Goal: Task Accomplishment & Management: Complete application form

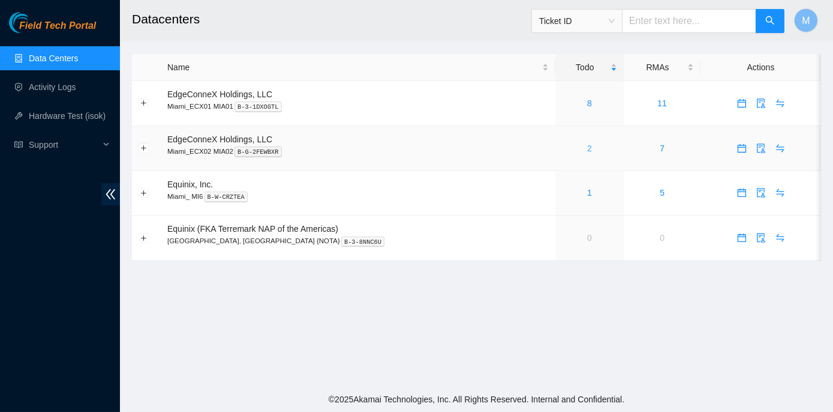
click at [587, 148] on link "2" at bounding box center [589, 148] width 5 height 10
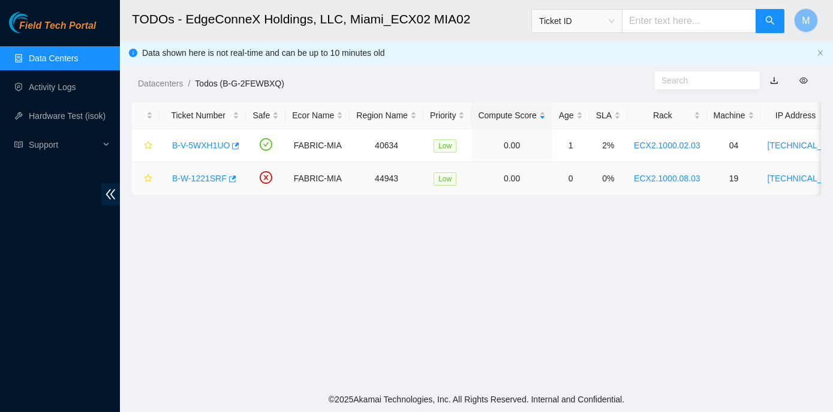
click at [193, 177] on link "B-W-1221SRF" at bounding box center [199, 178] width 55 height 10
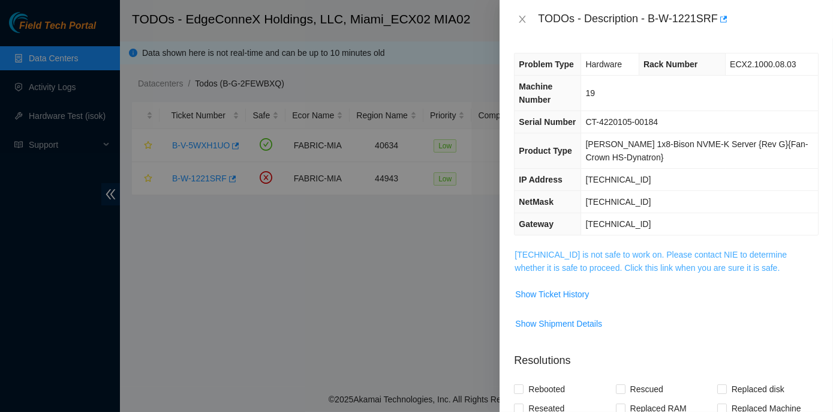
click at [678, 251] on link "23.217.59.150 is not safe to work on. Please contact NIE to determine whether i…" at bounding box center [651, 261] width 272 height 23
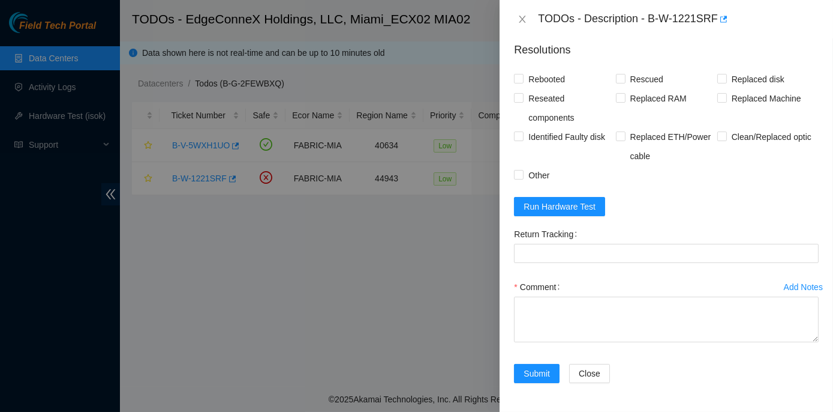
scroll to position [674, 0]
click at [565, 208] on span "Run Hardware Test" at bounding box center [560, 206] width 72 height 13
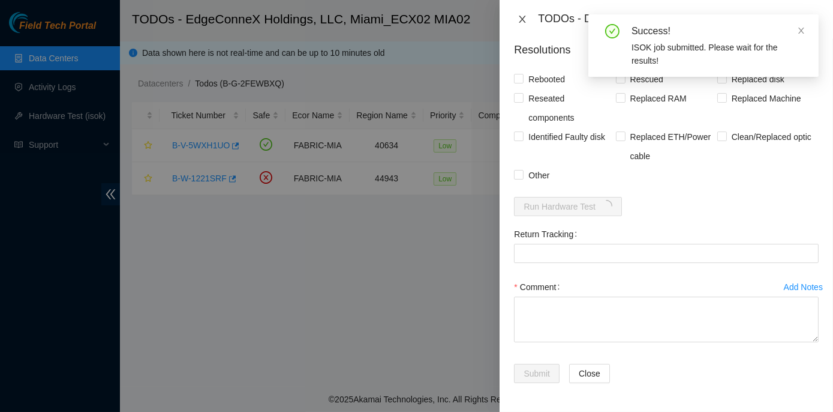
click at [524, 19] on icon "close" at bounding box center [523, 19] width 10 height 10
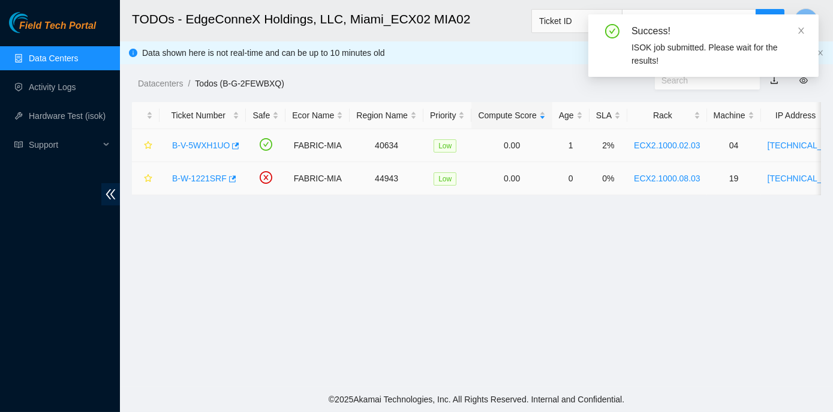
scroll to position [320, 0]
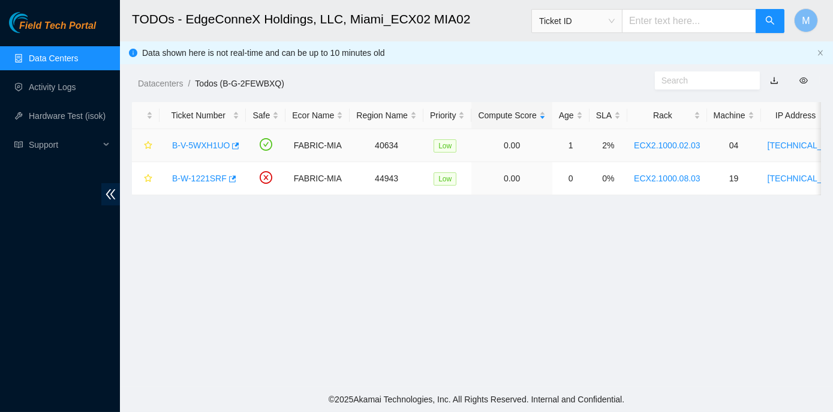
click at [210, 143] on link "B-V-5WXH1UO" at bounding box center [201, 145] width 58 height 10
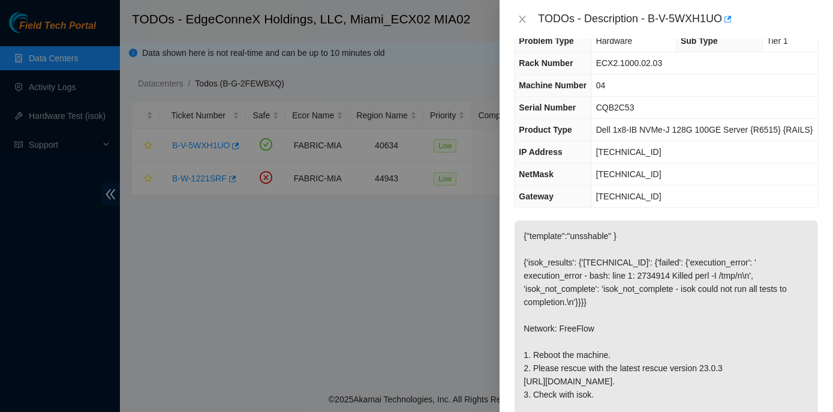
scroll to position [0, 0]
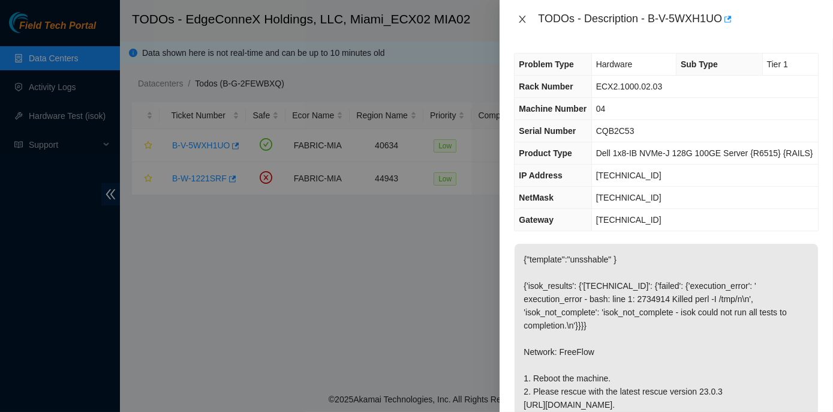
click at [518, 20] on icon "close" at bounding box center [523, 19] width 10 height 10
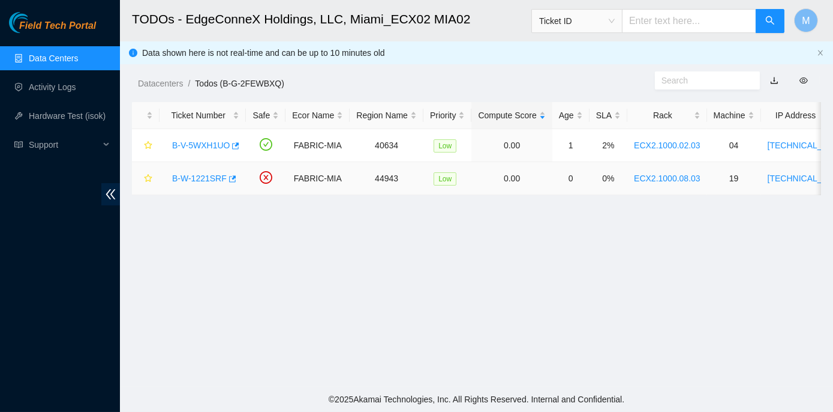
click at [203, 182] on link "B-W-1221SRF" at bounding box center [199, 178] width 55 height 10
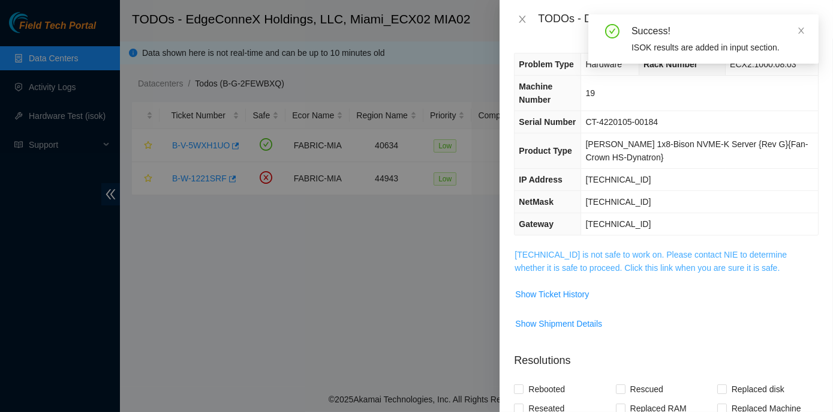
click at [628, 254] on link "23.217.59.150 is not safe to work on. Please contact NIE to determine whether i…" at bounding box center [651, 261] width 272 height 23
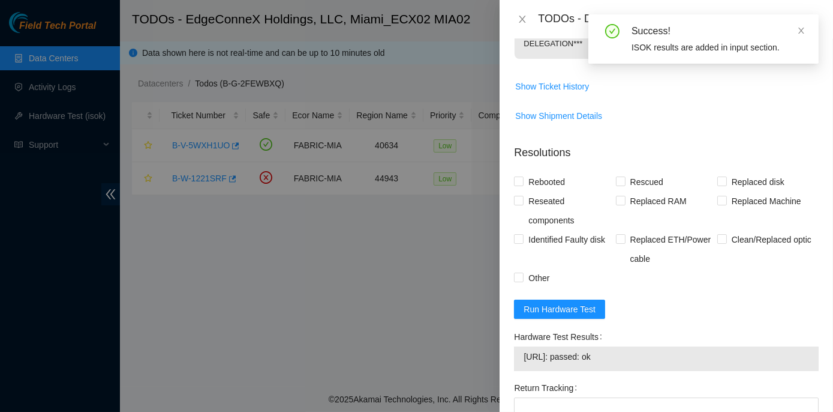
scroll to position [600, 0]
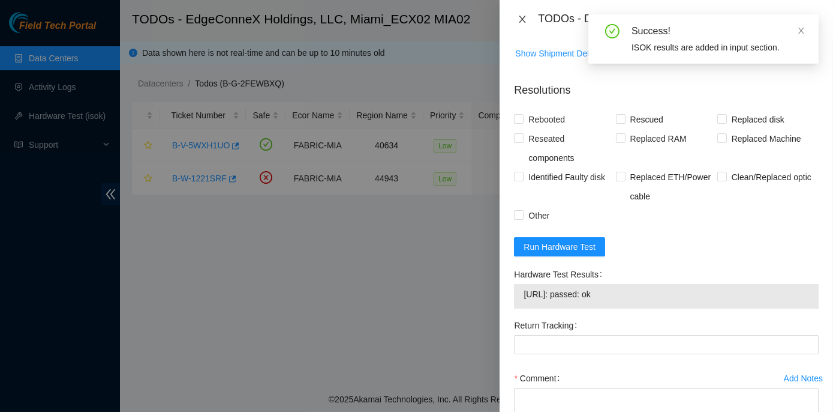
click at [520, 16] on icon "close" at bounding box center [523, 19] width 7 height 7
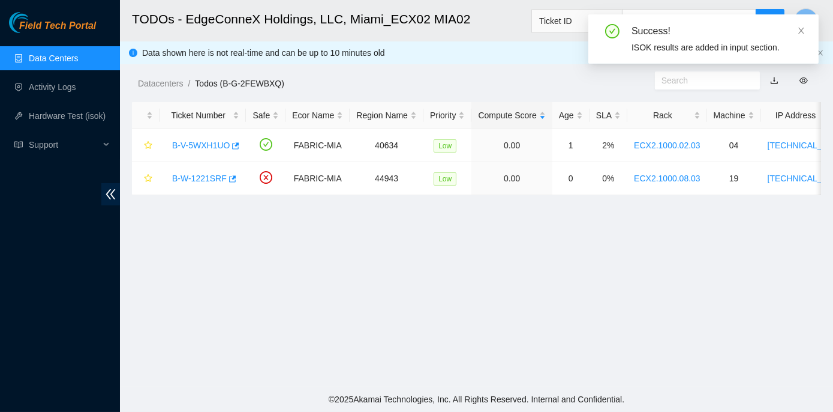
scroll to position [377, 0]
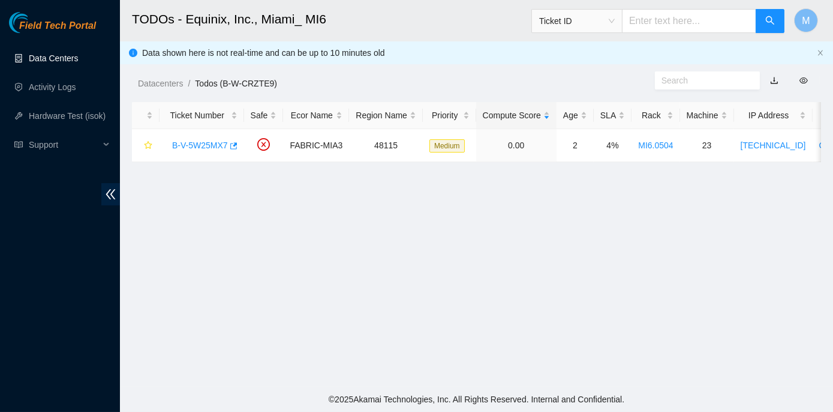
click at [62, 58] on link "Data Centers" at bounding box center [53, 58] width 49 height 10
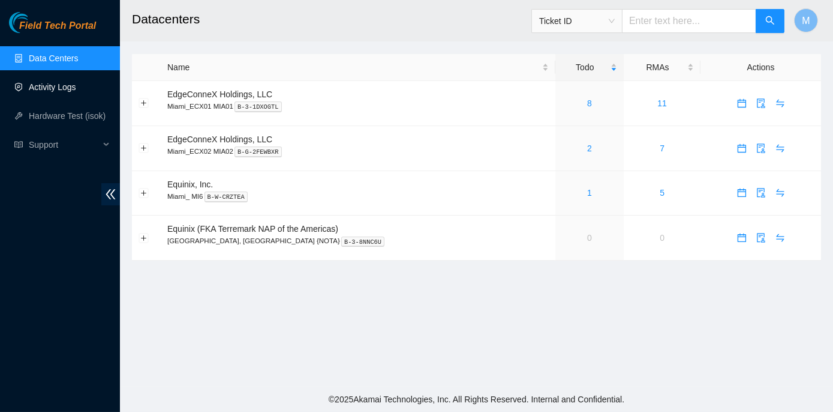
click at [54, 85] on link "Activity Logs" at bounding box center [52, 87] width 47 height 10
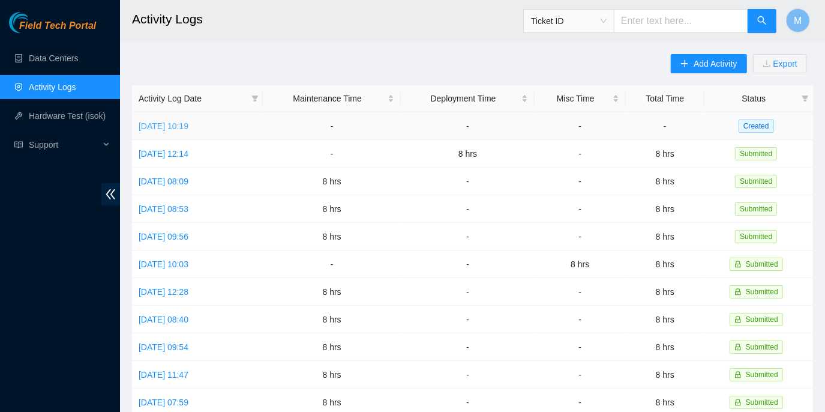
click at [182, 123] on link "Thu, 02 Oct 2025 10:19" at bounding box center [164, 126] width 50 height 10
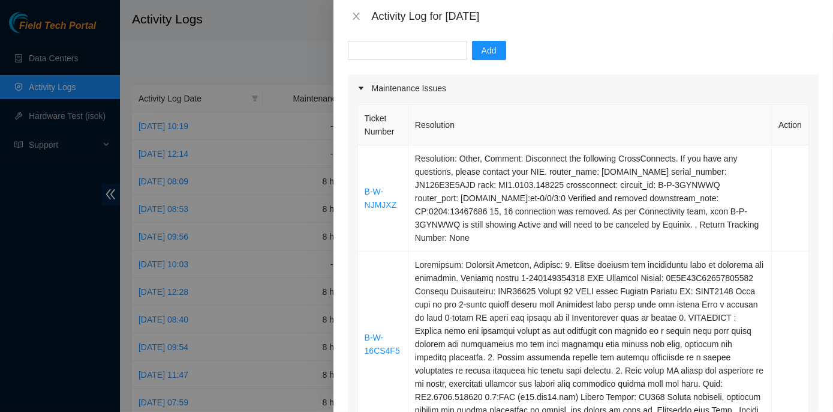
scroll to position [163, 0]
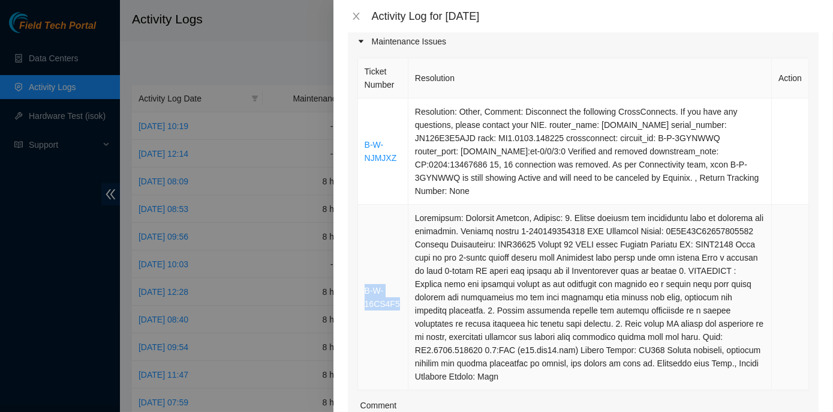
drag, startPoint x: 398, startPoint y: 302, endPoint x: 365, endPoint y: 287, distance: 36.2
click at [365, 287] on td "B-W-16CS4F5" at bounding box center [383, 297] width 50 height 185
copy link "B-W-16CS4F5"
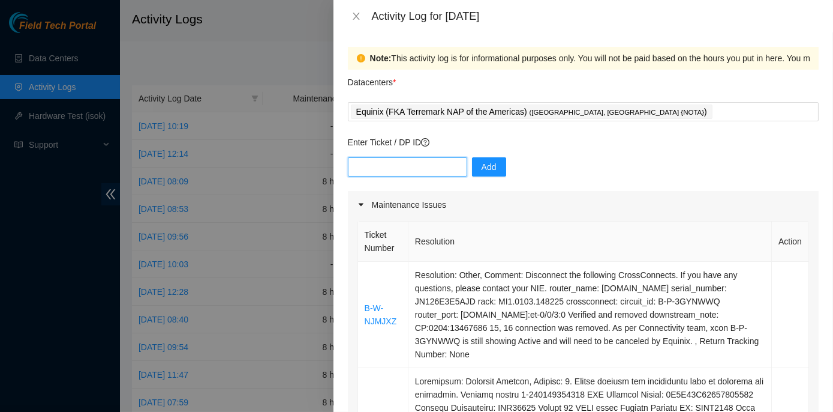
click at [353, 163] on input "text" at bounding box center [407, 166] width 119 height 19
paste input "B-W-16CS4F5"
drag, startPoint x: 395, startPoint y: 322, endPoint x: 364, endPoint y: 310, distance: 33.1
click at [364, 310] on td "B-W-NJMJXZ" at bounding box center [383, 315] width 50 height 106
copy link "B-W-NJMJXZ"
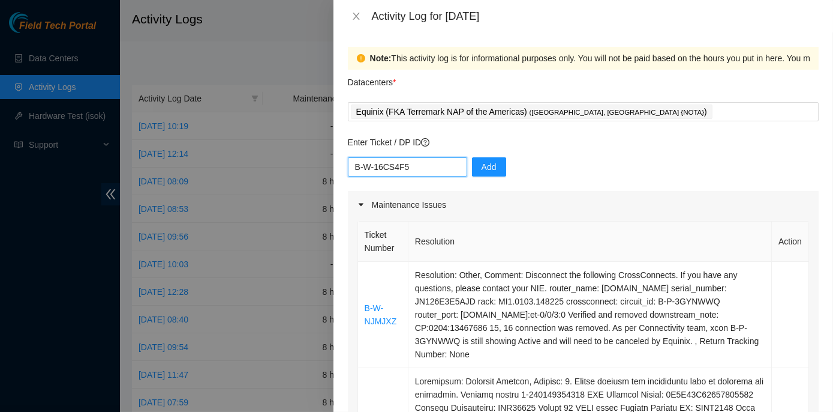
click at [424, 166] on input "B-W-16CS4F5" at bounding box center [407, 166] width 119 height 19
paste input "B-W-NJMJXZ"
type input "B-W-16CS4F5 B-W-NJMJXZ"
click at [482, 167] on span "Add" at bounding box center [489, 166] width 15 height 13
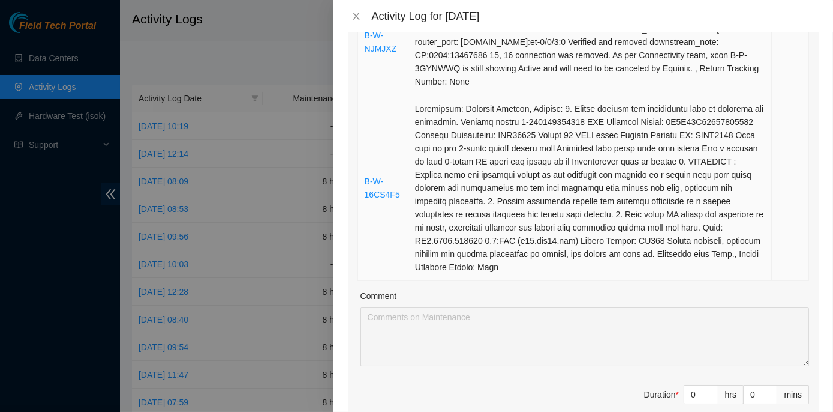
scroll to position [327, 0]
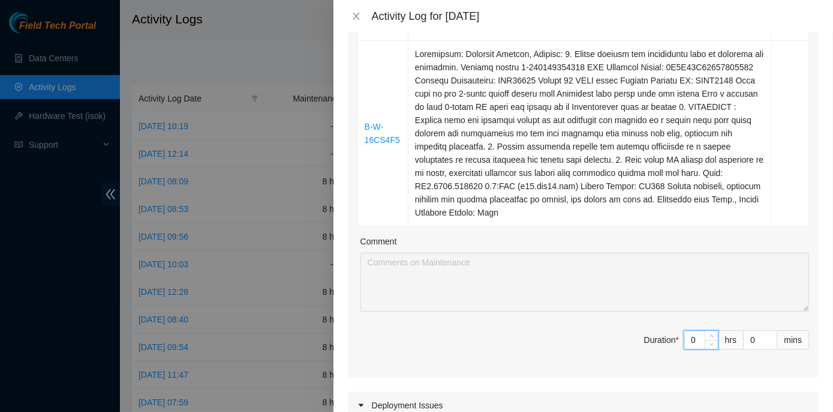
drag, startPoint x: 683, startPoint y: 335, endPoint x: 691, endPoint y: 335, distance: 8.4
click at [691, 335] on input "0" at bounding box center [701, 340] width 34 height 18
type input "8"
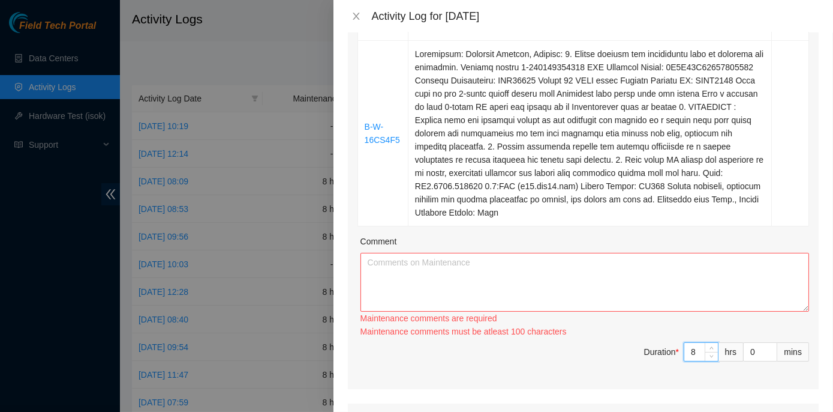
type input "8"
paste textarea "MI1- Maintenance Check for inbound shipments for MI1; received one package, 1Z5…"
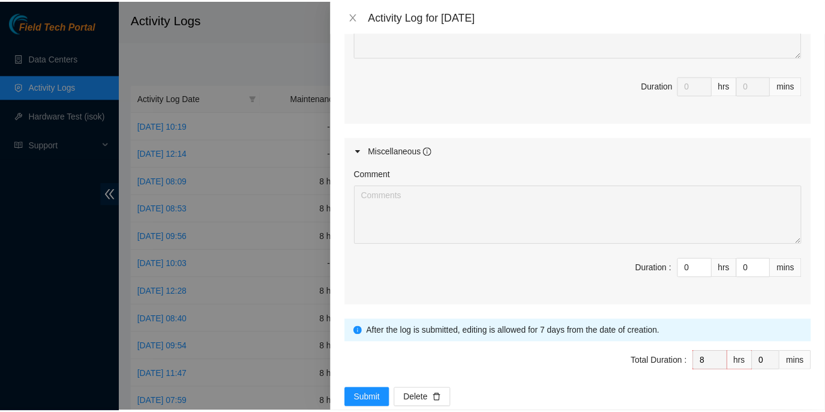
scroll to position [851, 0]
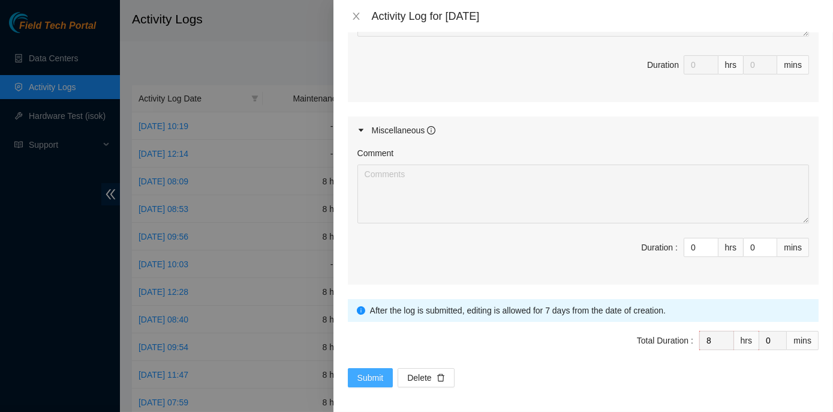
type textarea "MI1- Maintenance Check for inbound shipments for MI1; received one package, 1Z5…"
click at [374, 372] on span "Submit" at bounding box center [371, 377] width 26 height 13
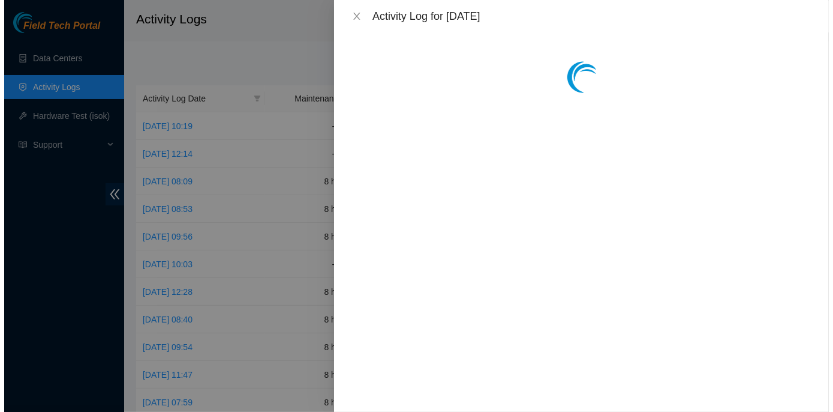
scroll to position [0, 0]
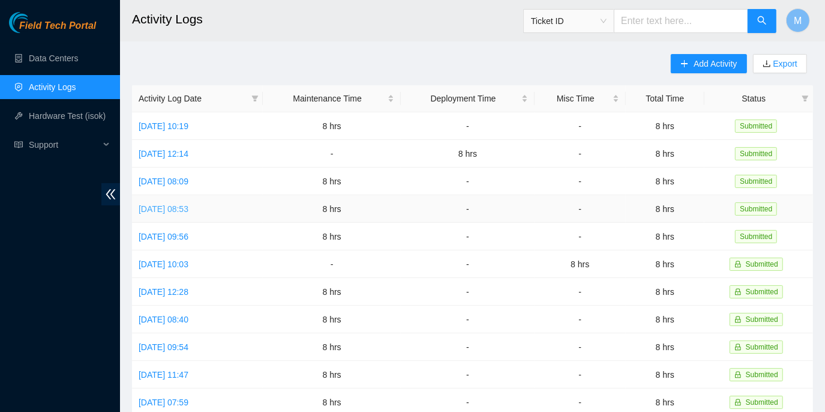
click at [188, 206] on link "Mon, 29 Sep 2025 08:53" at bounding box center [164, 209] width 50 height 10
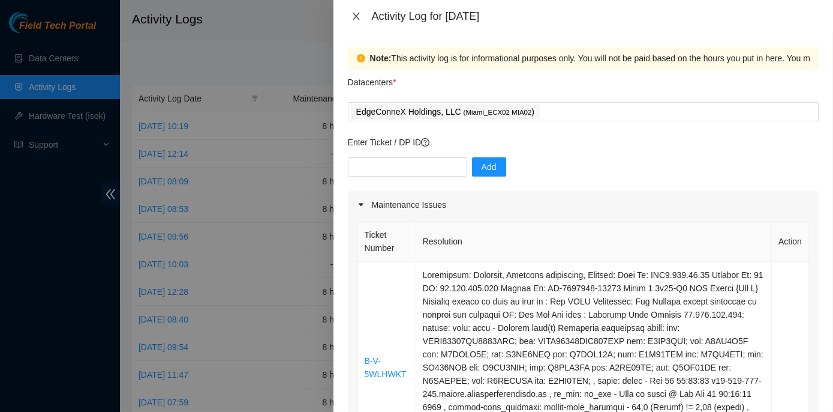
click at [356, 17] on icon "close" at bounding box center [356, 16] width 7 height 7
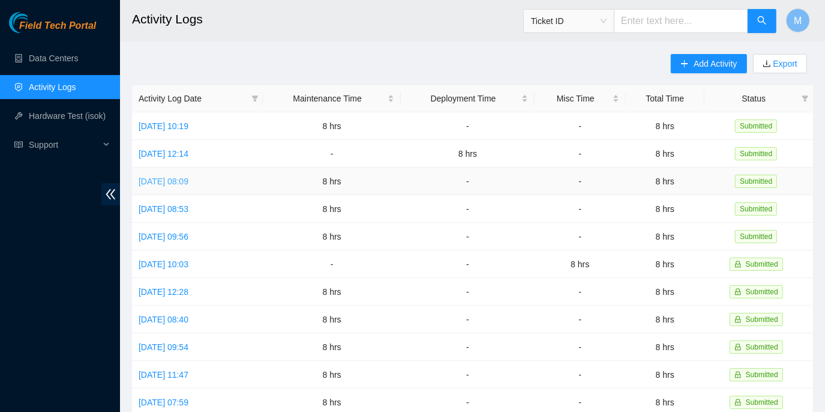
click at [188, 179] on link "Tue, 30 Sep 2025 08:09" at bounding box center [164, 181] width 50 height 10
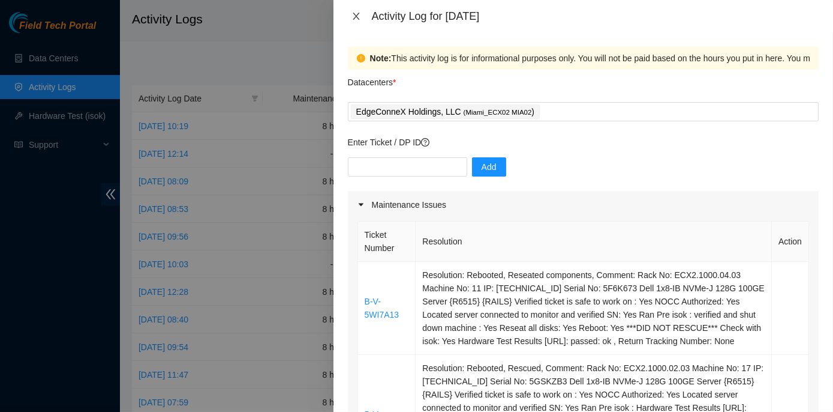
click at [356, 19] on icon "close" at bounding box center [357, 16] width 10 height 10
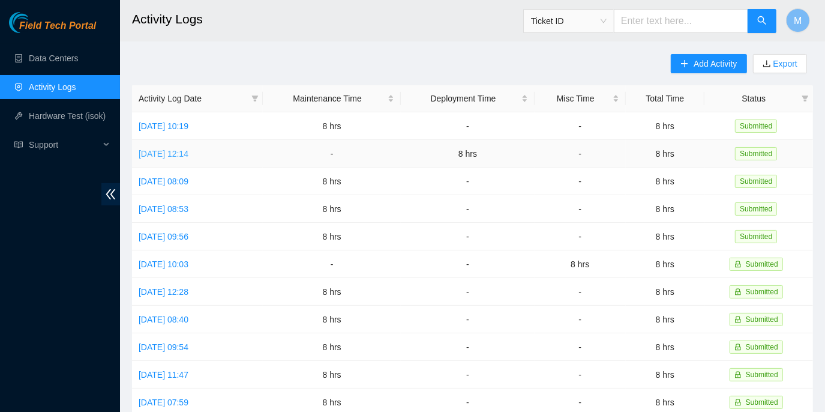
click at [188, 151] on link "Wed, 01 Oct 2025 12:14" at bounding box center [164, 154] width 50 height 10
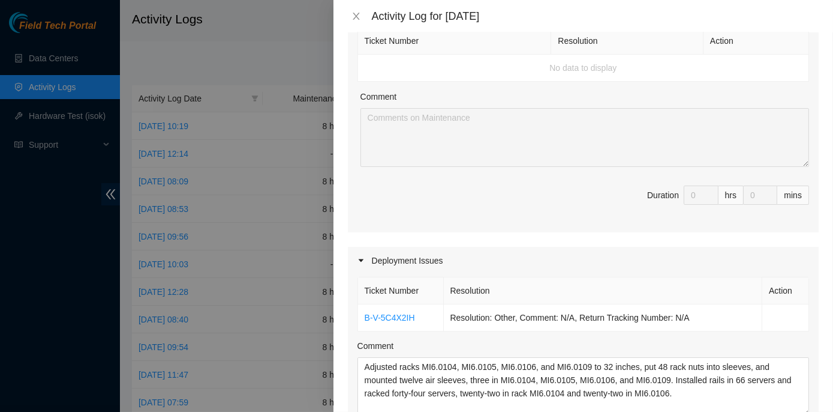
scroll to position [218, 0]
